Goal: Check status

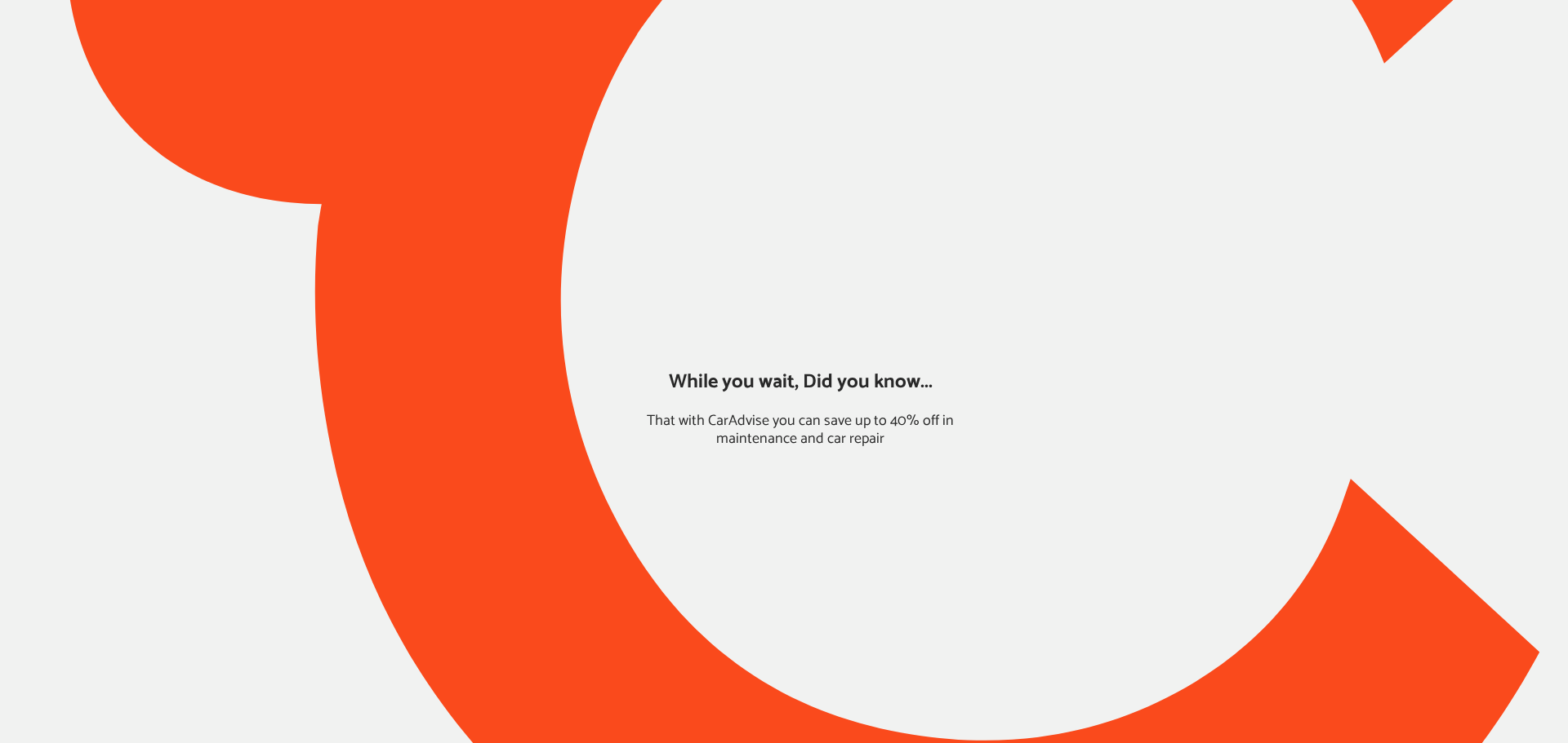
type input "*******"
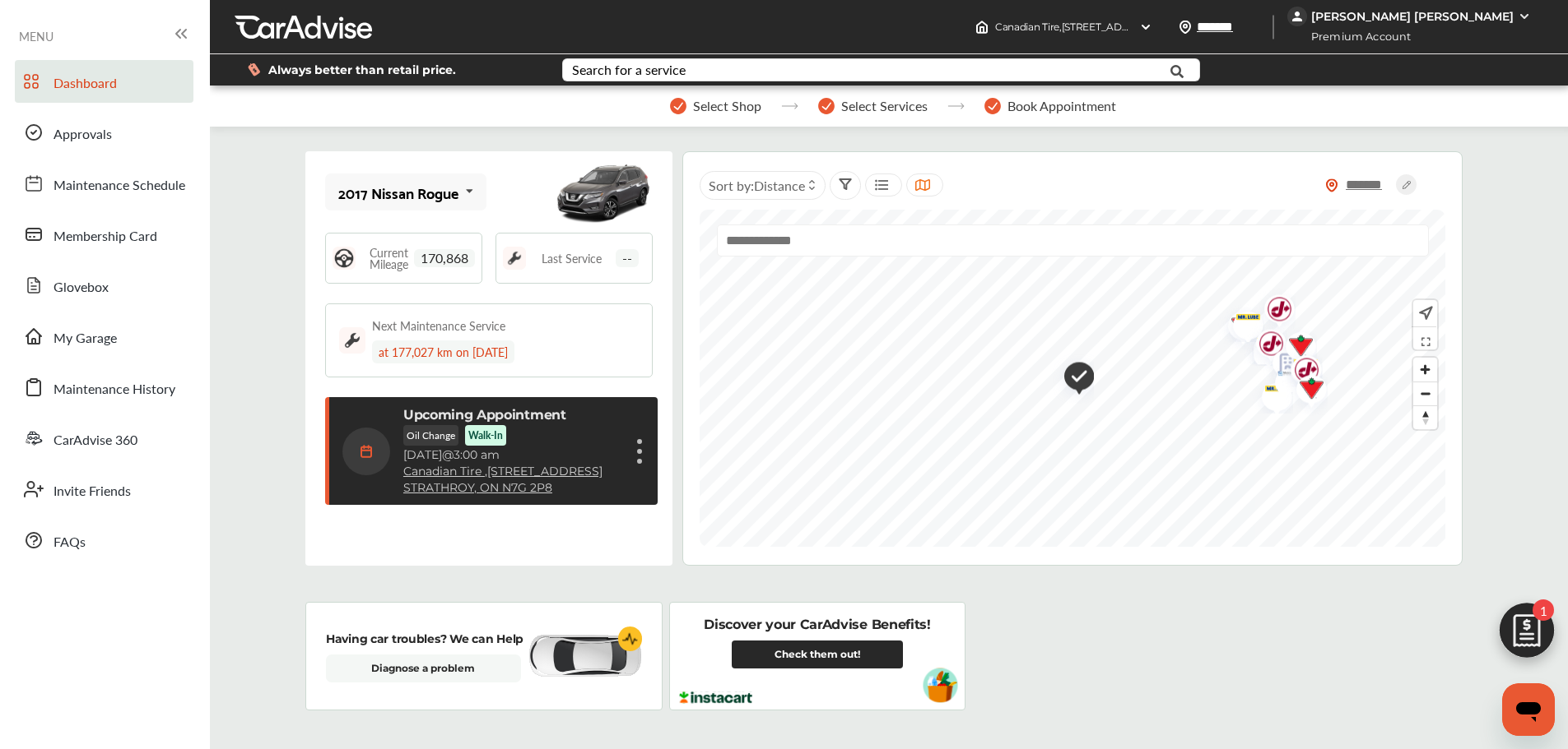
scroll to position [236, 0]
click at [599, 430] on div "Upcoming Appointment Oil Change Walk-In [DATE] 3:00 am Canadian Tire , [STREET_…" at bounding box center [502, 451] width 199 height 88
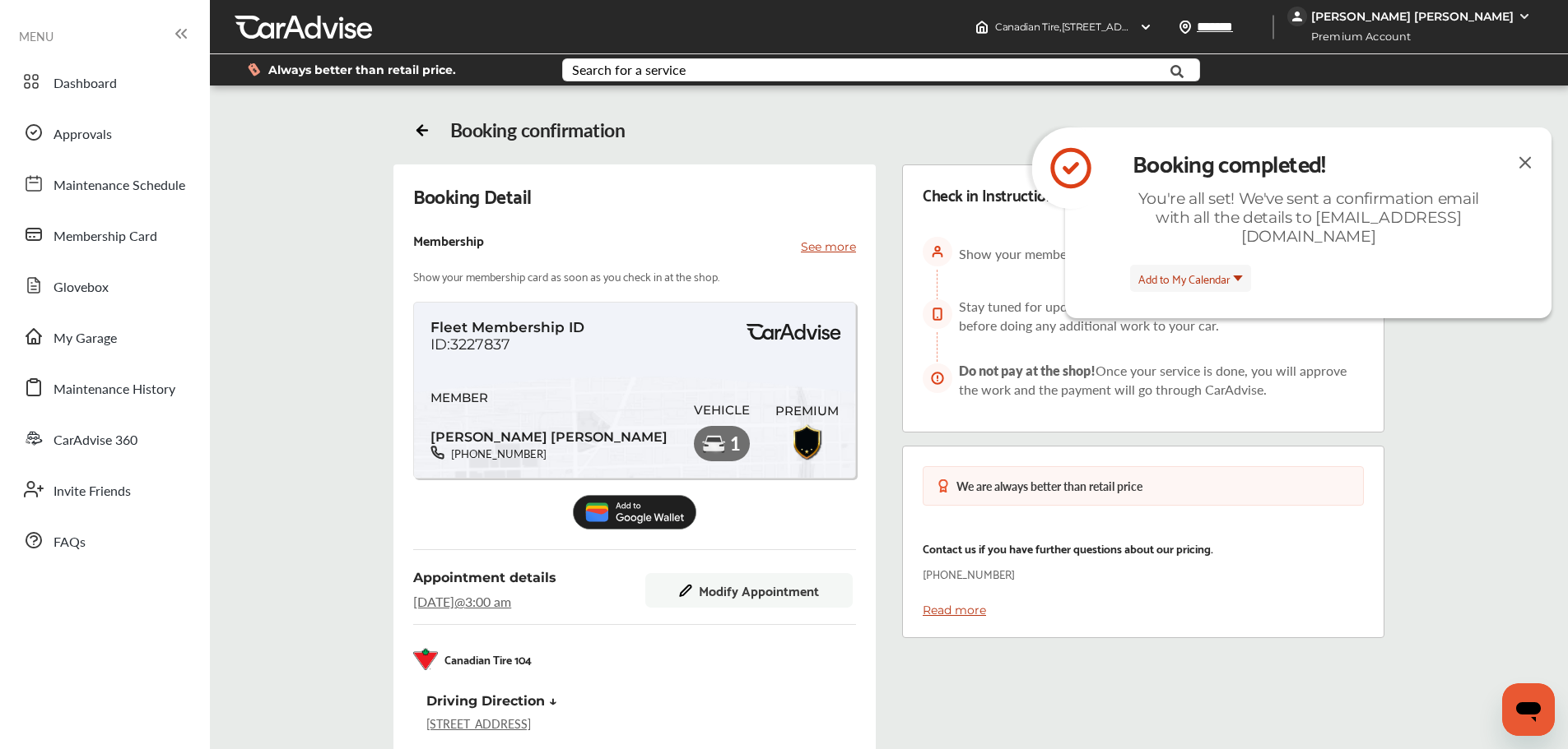
click at [497, 354] on div "Fleet Membership ID ID:3227837 MEMBER [PERSON_NAME] [PERSON_NAME] [PHONE_NUMBER…" at bounding box center [634, 390] width 443 height 177
drag, startPoint x: 514, startPoint y: 341, endPoint x: 460, endPoint y: 337, distance: 54.1
click at [460, 337] on div "Fleet Membership ID ID:3227837" at bounding box center [507, 336] width 154 height 34
click at [450, 339] on span "ID:3227837" at bounding box center [471, 344] width 80 height 18
click at [448, 341] on span "ID:3227837" at bounding box center [471, 344] width 80 height 18
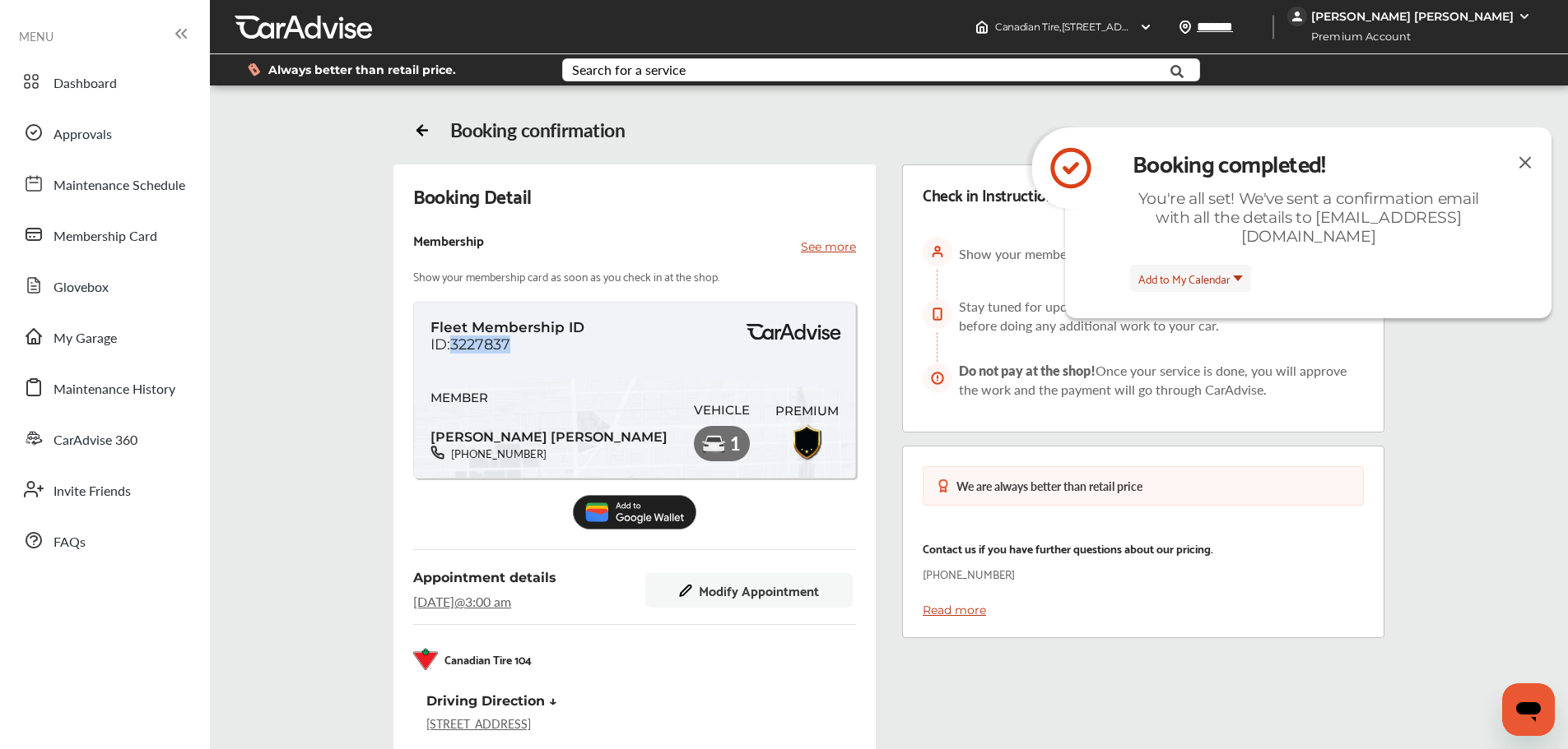
drag, startPoint x: 448, startPoint y: 345, endPoint x: 509, endPoint y: 345, distance: 61.0
click at [509, 345] on div "Fleet Membership ID ID:3227837" at bounding box center [507, 336] width 154 height 34
click at [658, 219] on div "Booking Detail Membership See more Show your membership card as soon as you che…" at bounding box center [634, 630] width 482 height 932
